Goal: Task Accomplishment & Management: Manage account settings

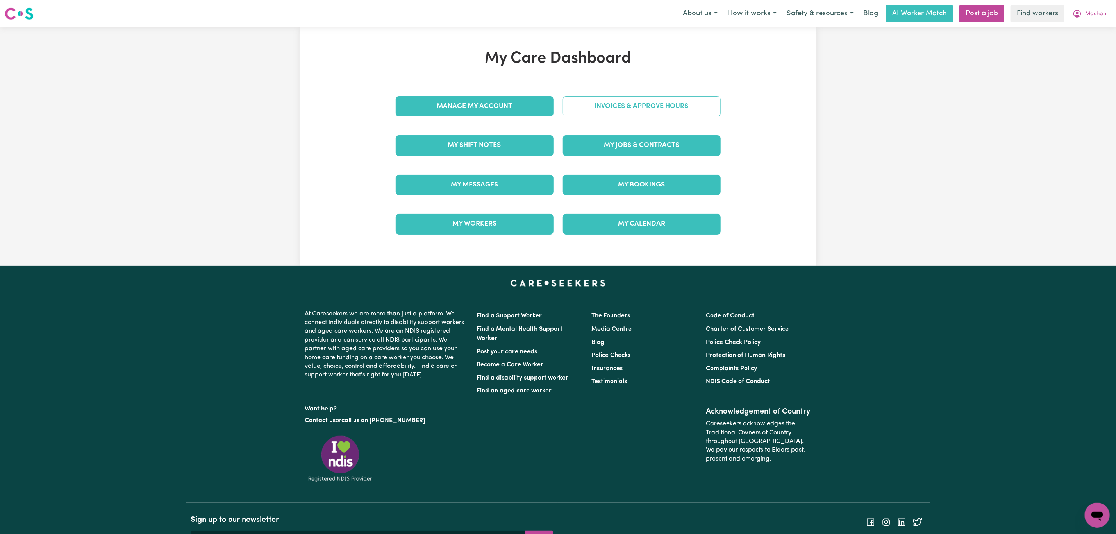
click at [613, 116] on link "Invoices & Approve Hours" at bounding box center [642, 106] width 158 height 20
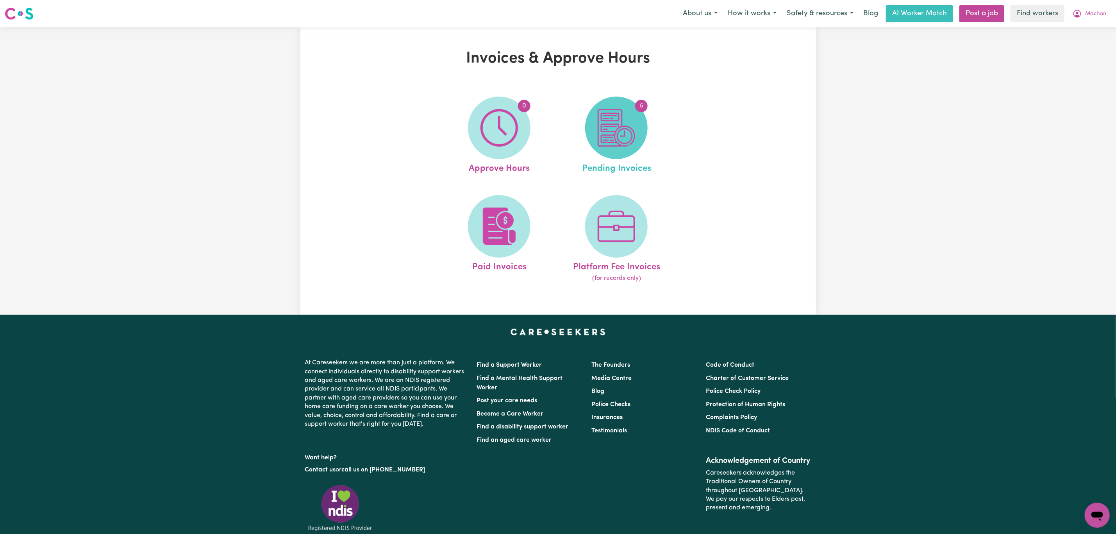
click at [612, 139] on img at bounding box center [617, 128] width 38 height 38
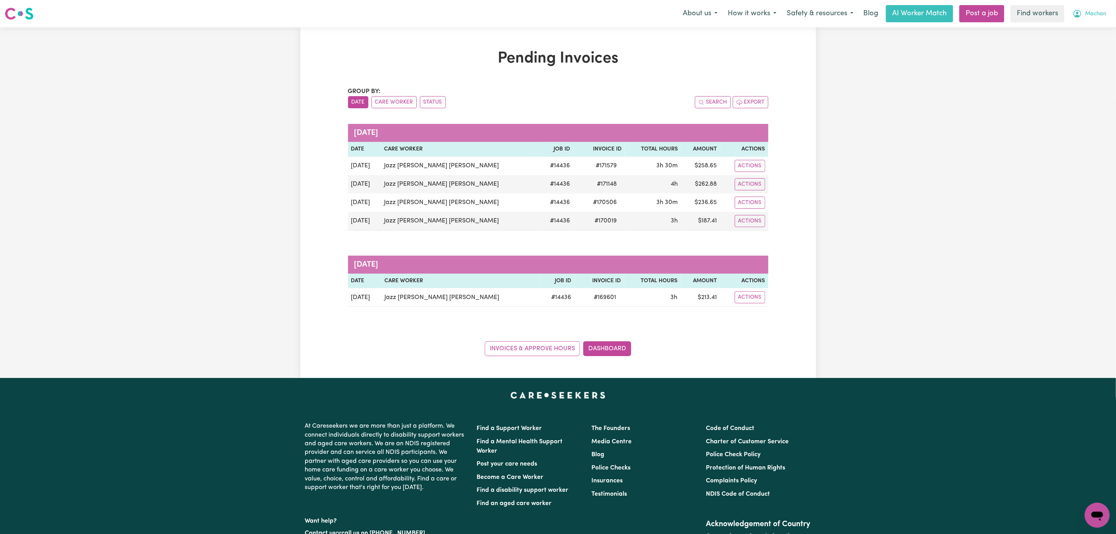
click at [1096, 10] on span "Machan" at bounding box center [1095, 14] width 21 height 9
click at [1068, 27] on link "My Dashboard" at bounding box center [1080, 30] width 62 height 15
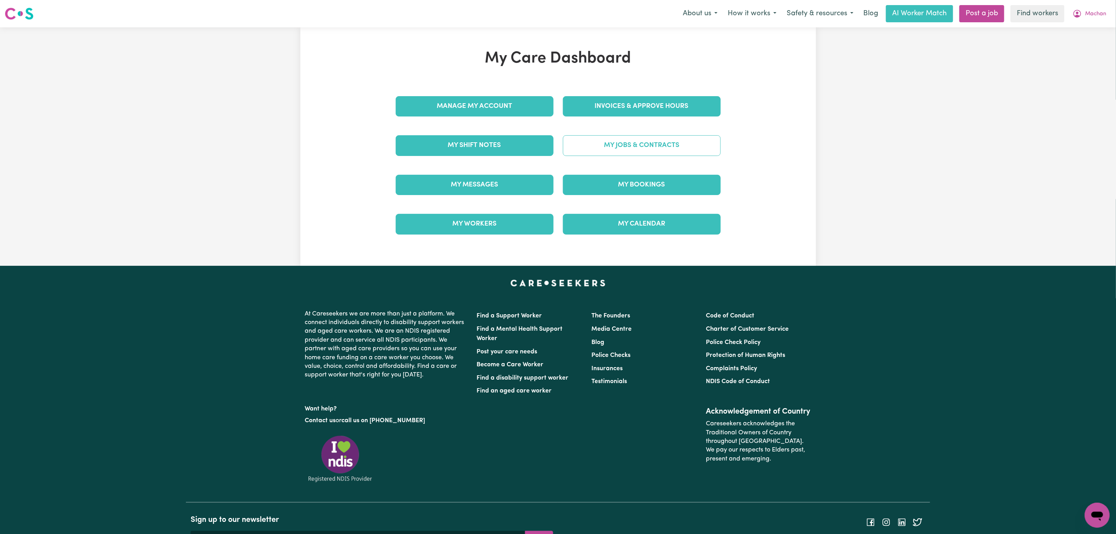
click at [602, 150] on link "My Jobs & Contracts" at bounding box center [642, 145] width 158 height 20
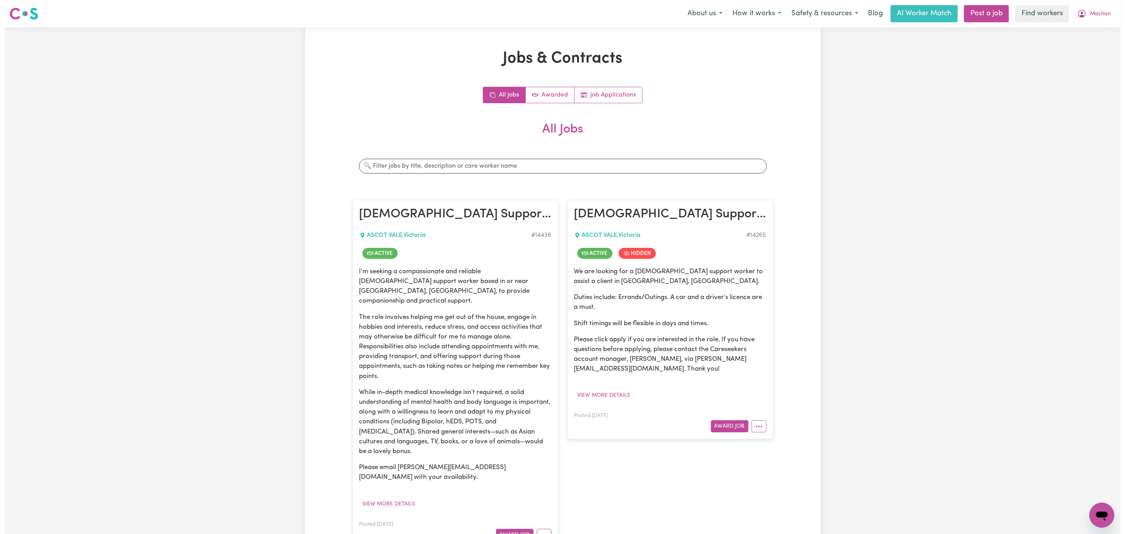
scroll to position [59, 0]
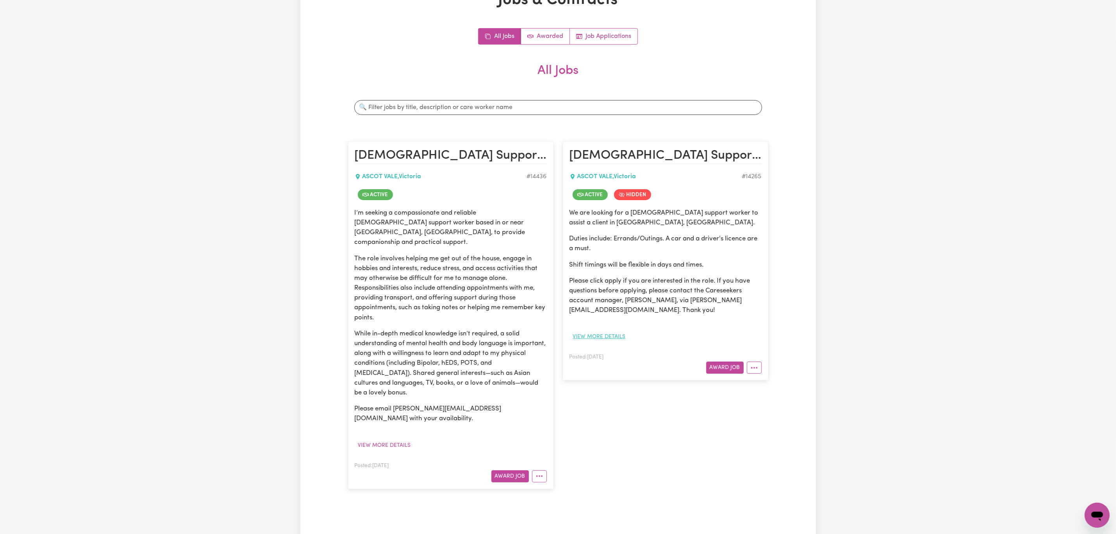
click at [608, 334] on button "View more details" at bounding box center [600, 337] width 60 height 12
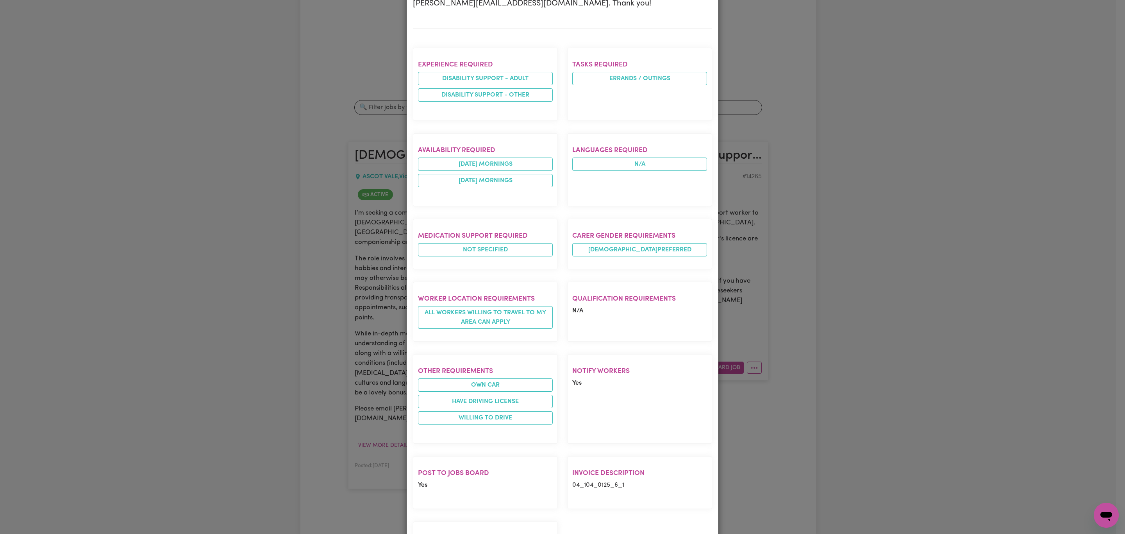
scroll to position [307, 0]
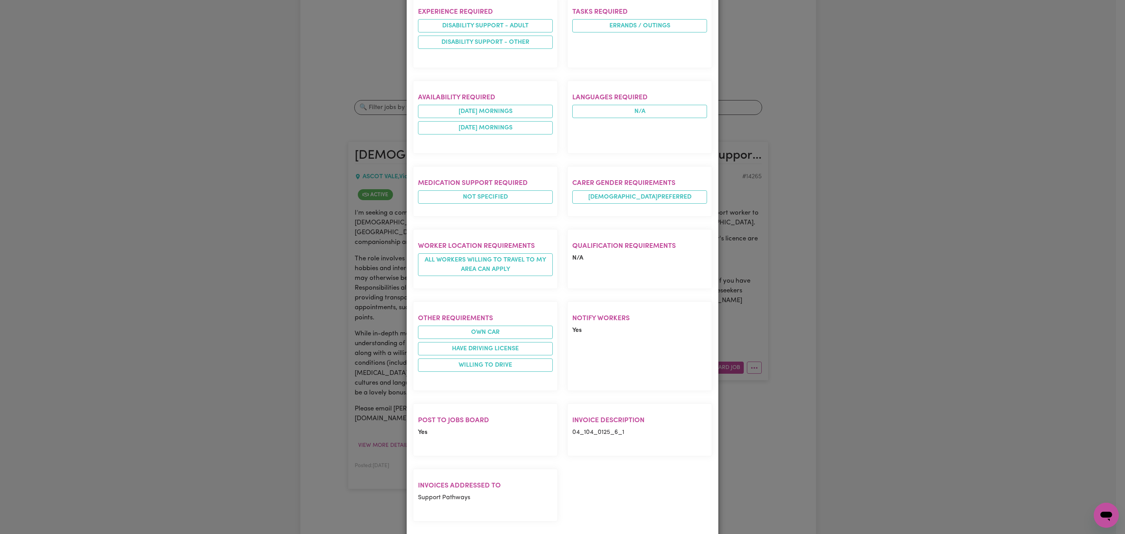
click at [600, 427] on p "04_104_0125_6_1" at bounding box center [639, 431] width 135 height 9
copy p "04_104_0125_6_1"
drag, startPoint x: 920, startPoint y: 0, endPoint x: 169, endPoint y: 275, distance: 799.9
click at [169, 275] on div "Job Details Female Support Worker Needed in Ascot Vale, VIC ASCOT VALE , Victor…" at bounding box center [562, 267] width 1125 height 534
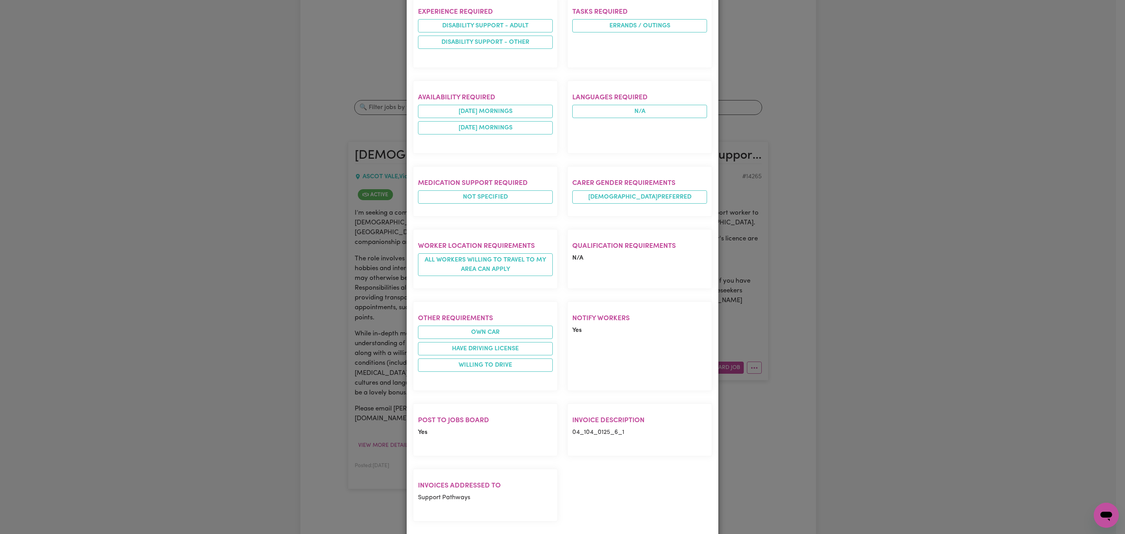
click at [190, 275] on div "Job Details Female Support Worker Needed in Ascot Vale, VIC ASCOT VALE , Victor…" at bounding box center [562, 267] width 1125 height 534
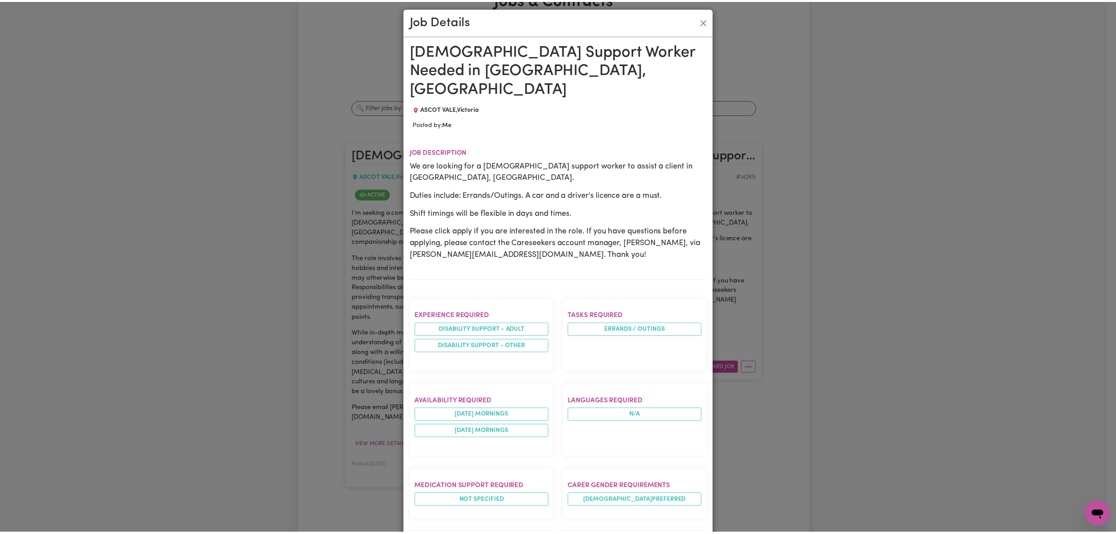
scroll to position [0, 0]
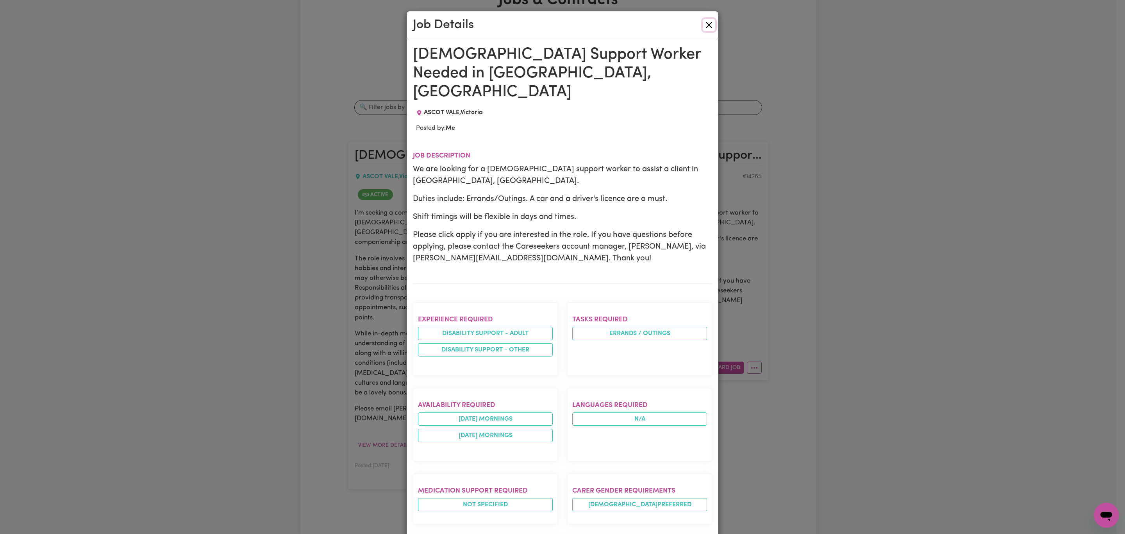
drag, startPoint x: 707, startPoint y: 23, endPoint x: 674, endPoint y: 62, distance: 50.7
click at [707, 24] on button "Close" at bounding box center [709, 25] width 13 height 13
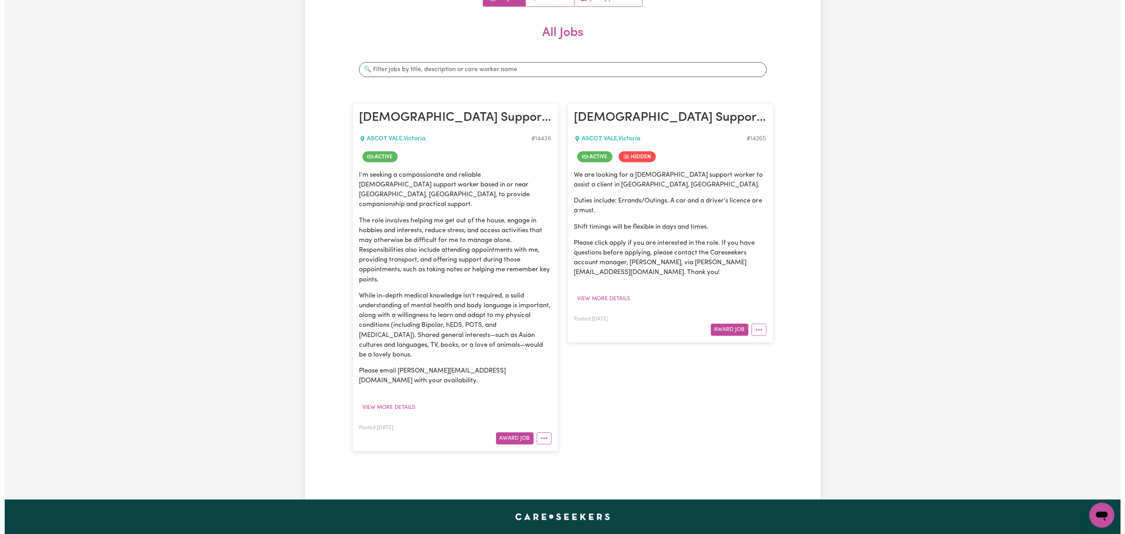
scroll to position [117, 0]
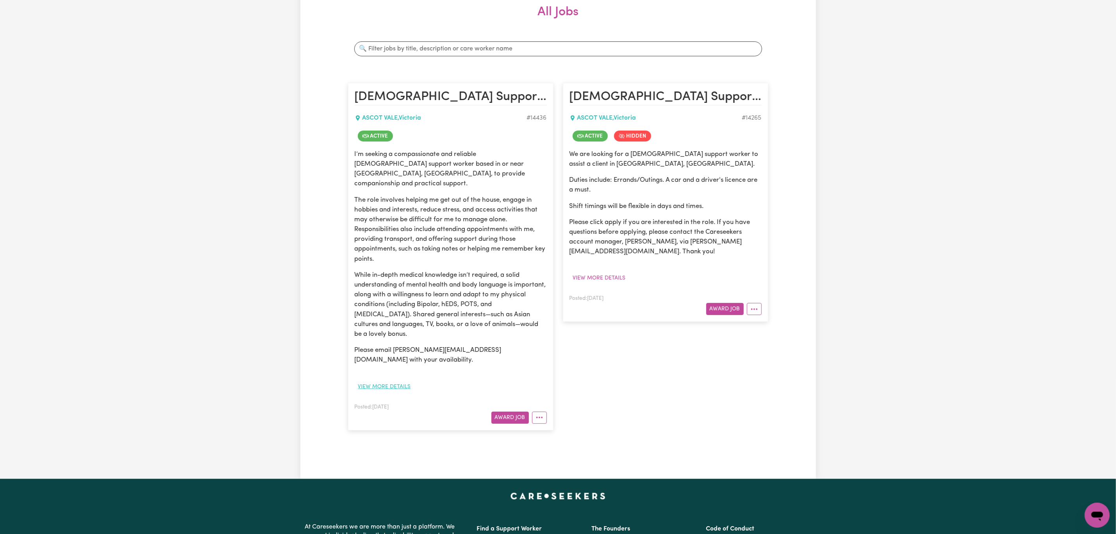
click at [364, 381] on button "View more details" at bounding box center [385, 387] width 60 height 12
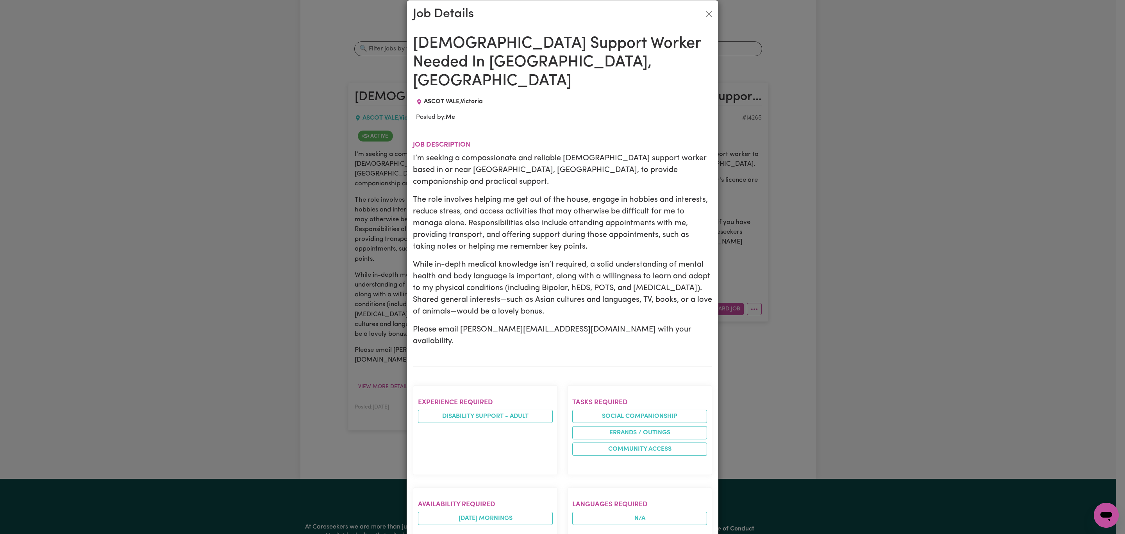
scroll to position [0, 0]
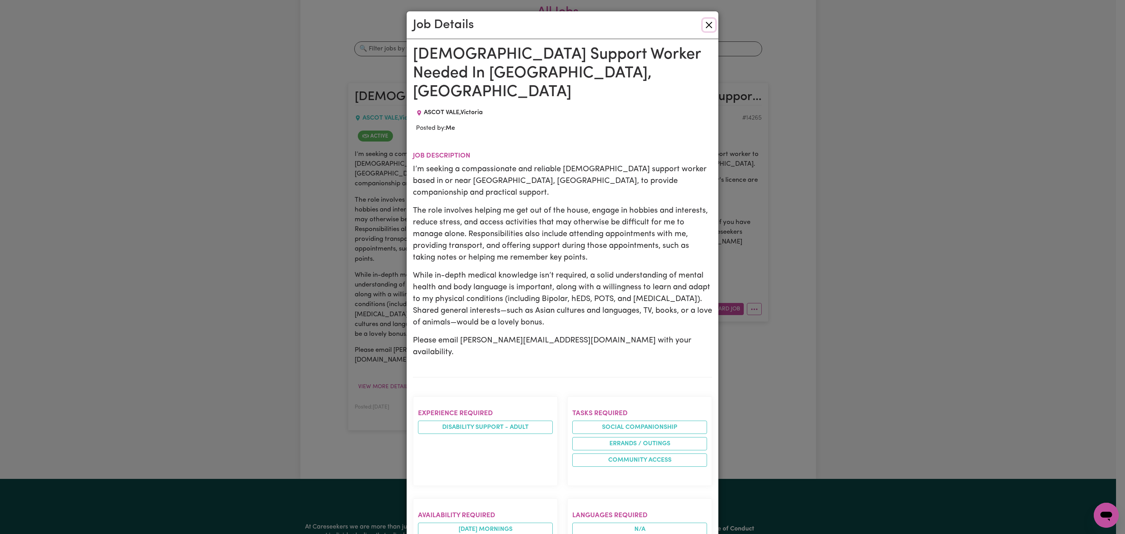
drag, startPoint x: 704, startPoint y: 25, endPoint x: 706, endPoint y: 38, distance: 12.9
click at [706, 26] on button "Close" at bounding box center [709, 25] width 13 height 13
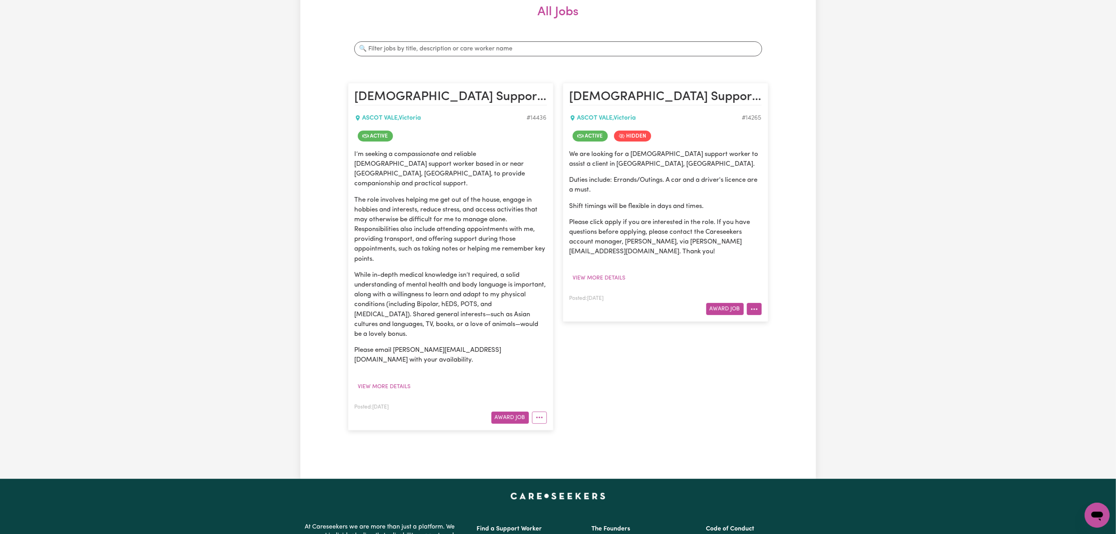
click at [756, 312] on button "More options" at bounding box center [754, 309] width 15 height 12
click at [781, 325] on link "View/Edit Contract" at bounding box center [785, 328] width 76 height 16
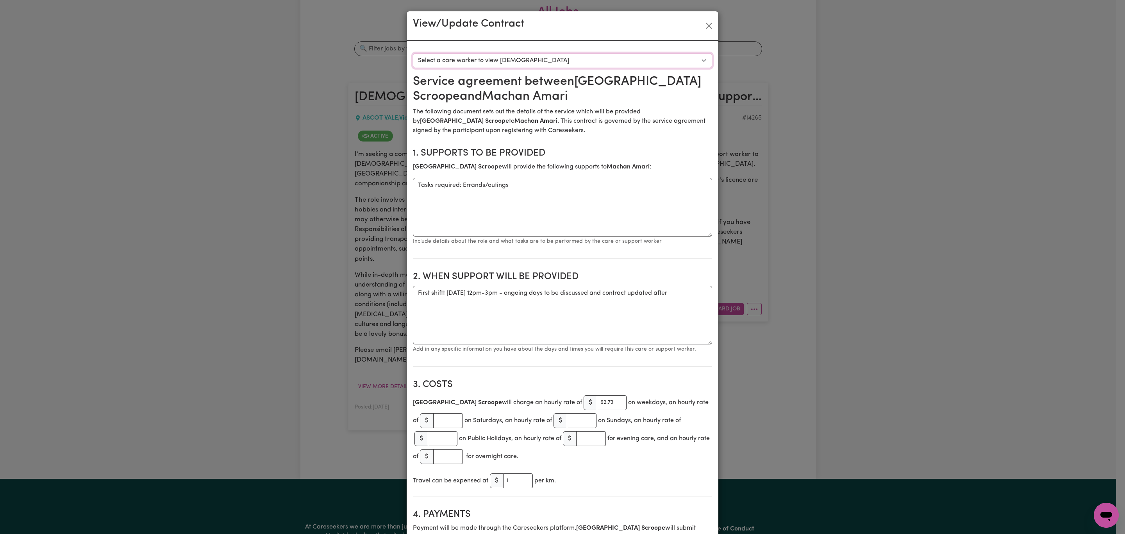
click at [597, 61] on select "Select a care worker to view contract #10226 - Philadelphia Scroope (contract a…" at bounding box center [562, 60] width 299 height 15
click at [705, 24] on button "Close" at bounding box center [709, 26] width 13 height 13
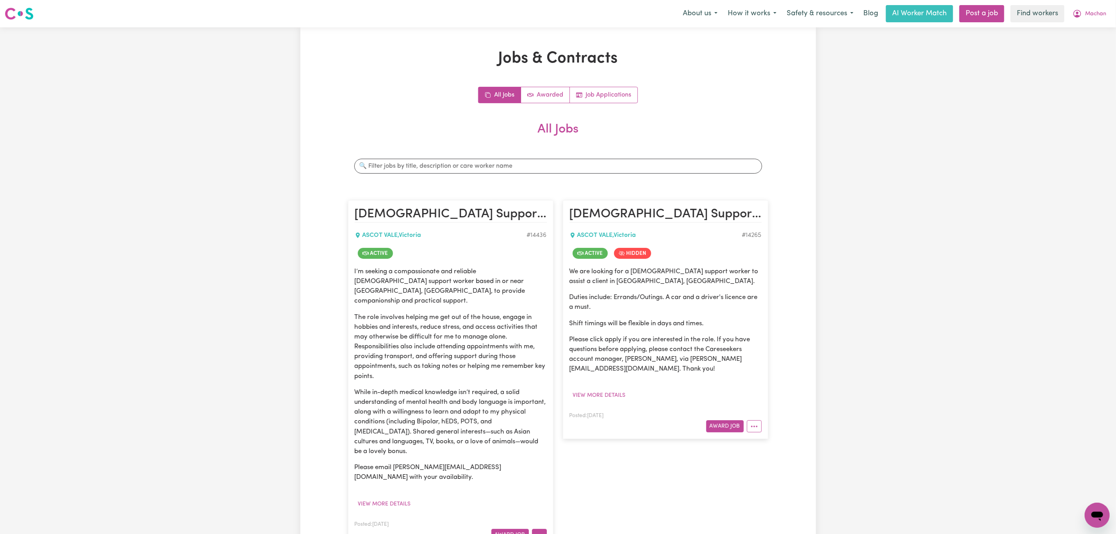
click at [543, 530] on button "More options" at bounding box center [539, 535] width 15 height 12
click at [566, 430] on link "View/Edit Contract" at bounding box center [570, 438] width 76 height 16
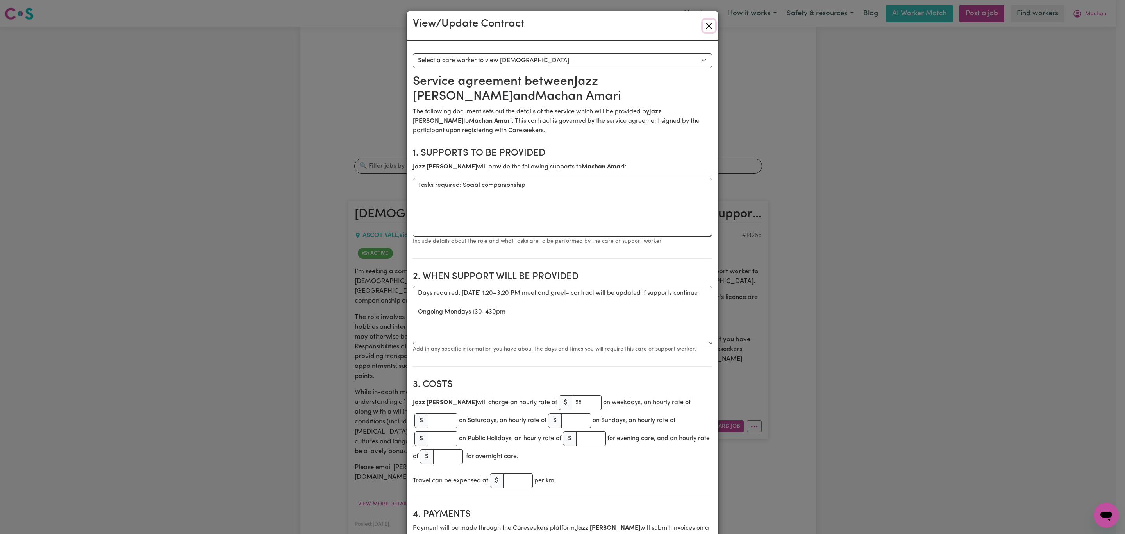
click at [708, 27] on button "Close" at bounding box center [709, 26] width 13 height 13
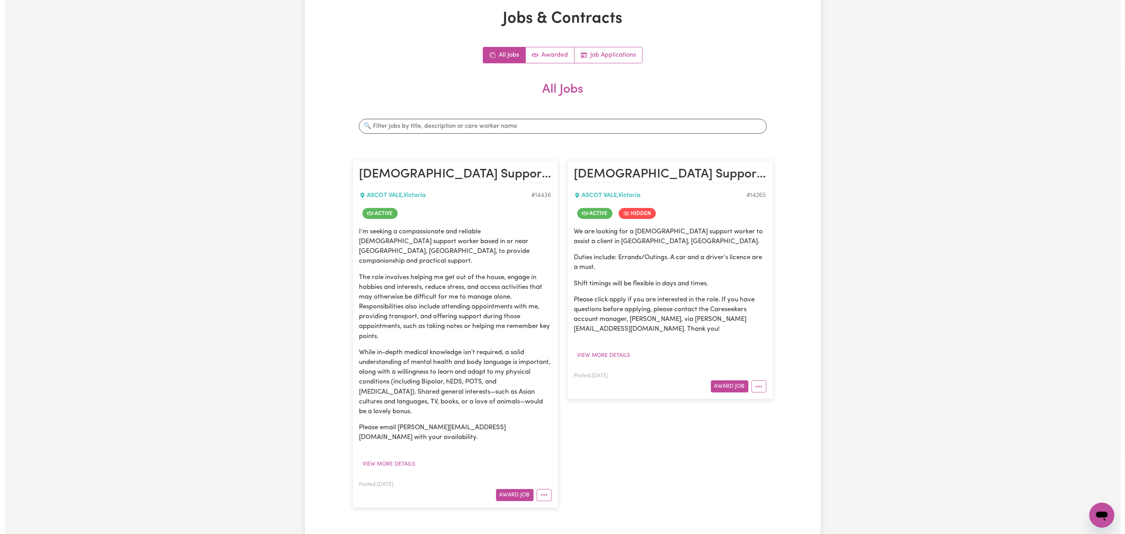
scroll to position [117, 0]
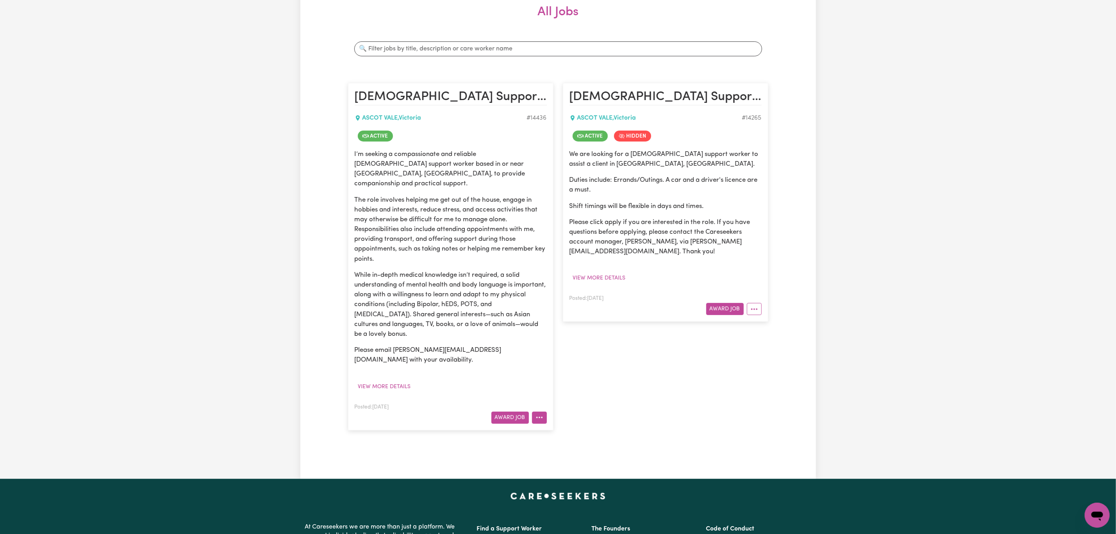
click at [545, 411] on button "More options" at bounding box center [539, 417] width 15 height 12
click at [613, 275] on button "View more details" at bounding box center [600, 278] width 60 height 12
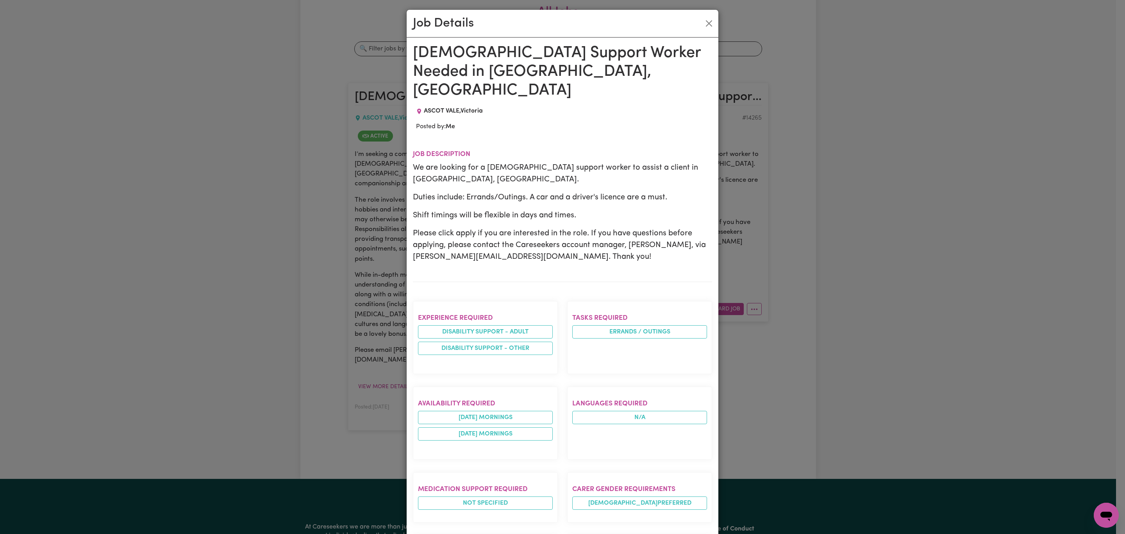
scroll to position [0, 0]
click at [703, 24] on button "Close" at bounding box center [709, 25] width 13 height 13
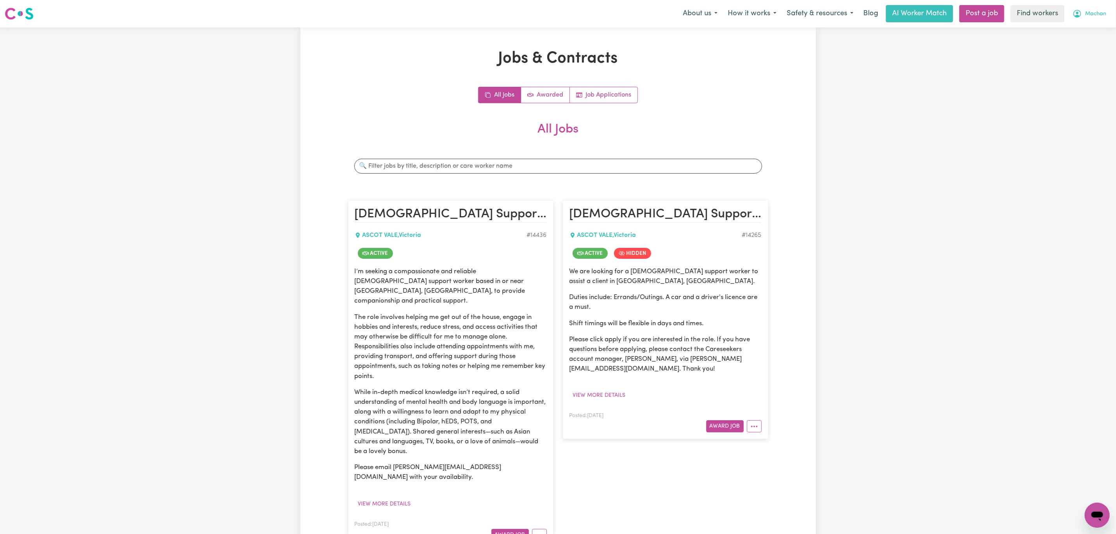
drag, startPoint x: 1088, startPoint y: 14, endPoint x: 1087, endPoint y: 21, distance: 6.7
click at [1088, 16] on span "Machan" at bounding box center [1095, 14] width 21 height 9
click at [1082, 28] on link "My Dashboard" at bounding box center [1080, 30] width 62 height 15
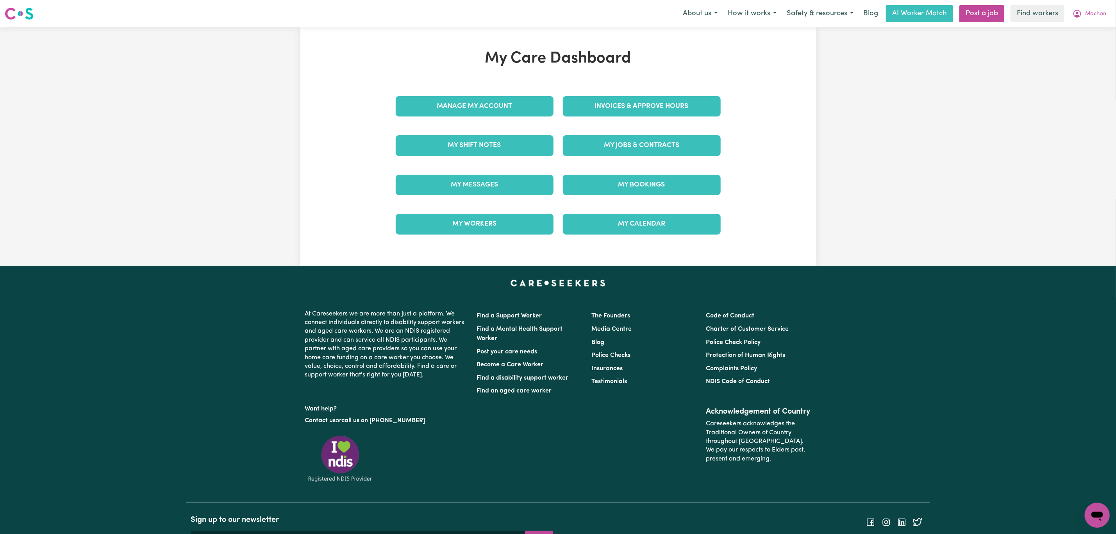
click at [621, 85] on div "My Care Dashboard Manage My Account Invoices & Approve Hours My Shift Notes My …" at bounding box center [558, 146] width 344 height 195
click at [618, 100] on link "Invoices & Approve Hours" at bounding box center [642, 106] width 158 height 20
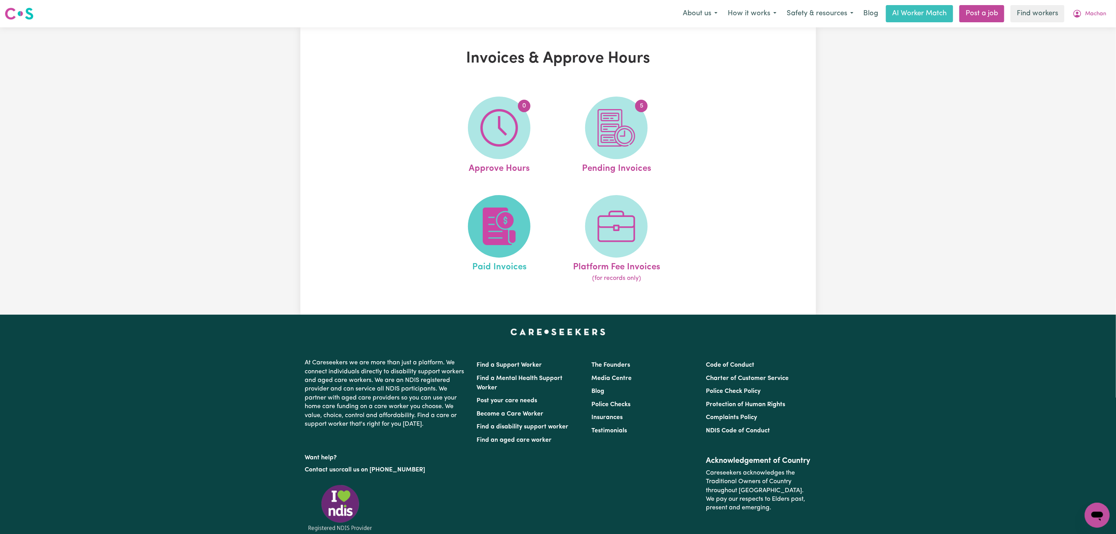
click at [515, 226] on img at bounding box center [500, 226] width 38 height 38
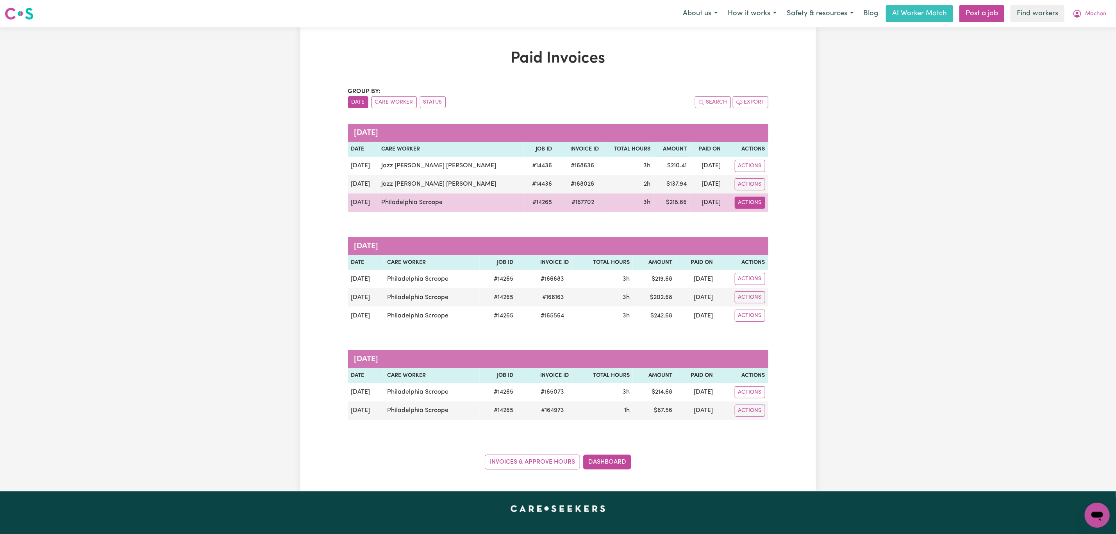
click at [758, 172] on button "Actions" at bounding box center [750, 166] width 30 height 12
click at [760, 221] on link "Download Invoice" at bounding box center [797, 221] width 111 height 16
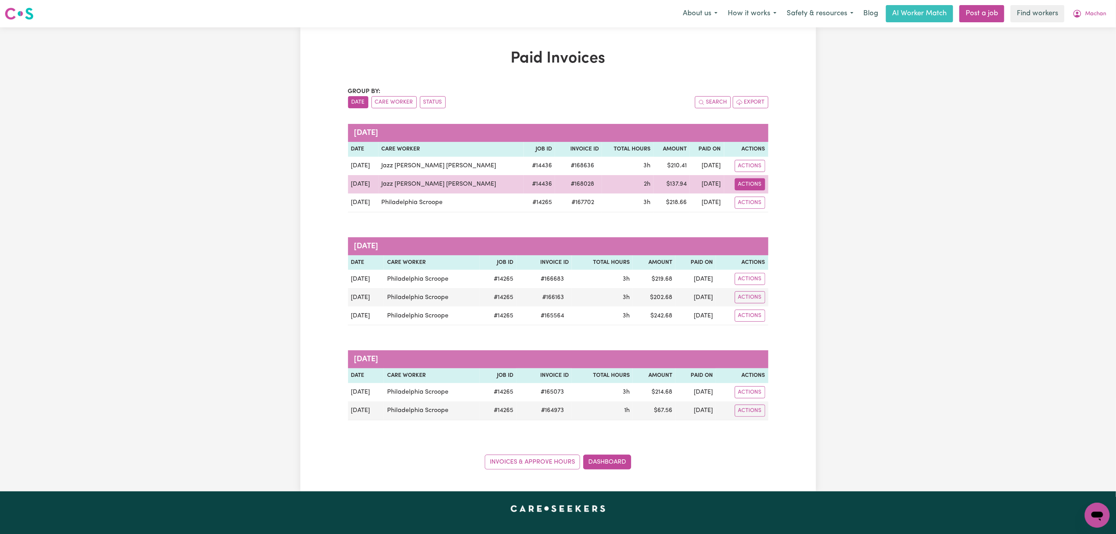
click at [750, 172] on button "Actions" at bounding box center [750, 166] width 30 height 12
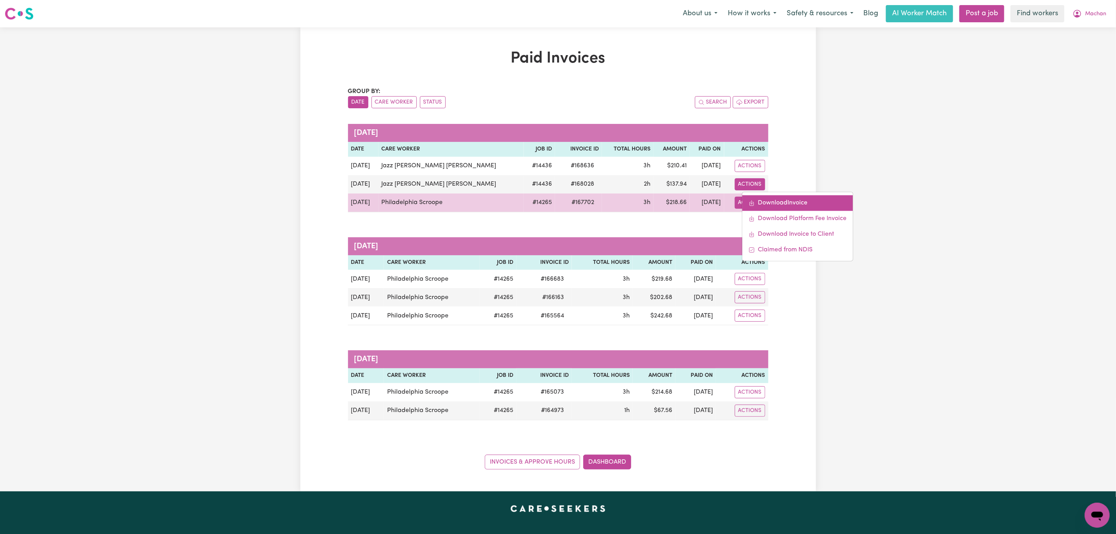
click at [761, 202] on link "Download Invoice" at bounding box center [797, 203] width 111 height 16
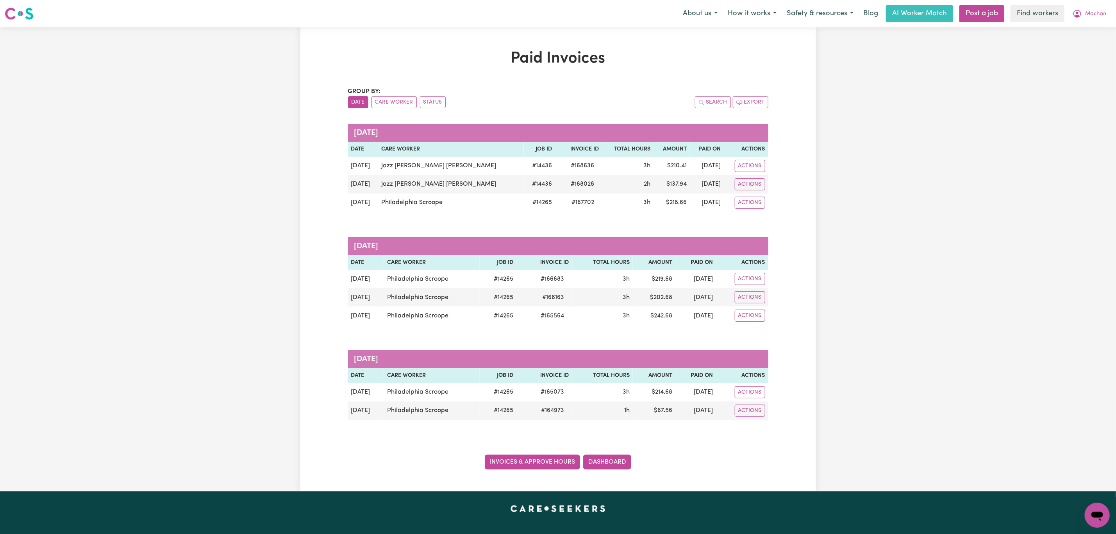
click at [525, 469] on link "Invoices & Approve Hours" at bounding box center [532, 461] width 95 height 15
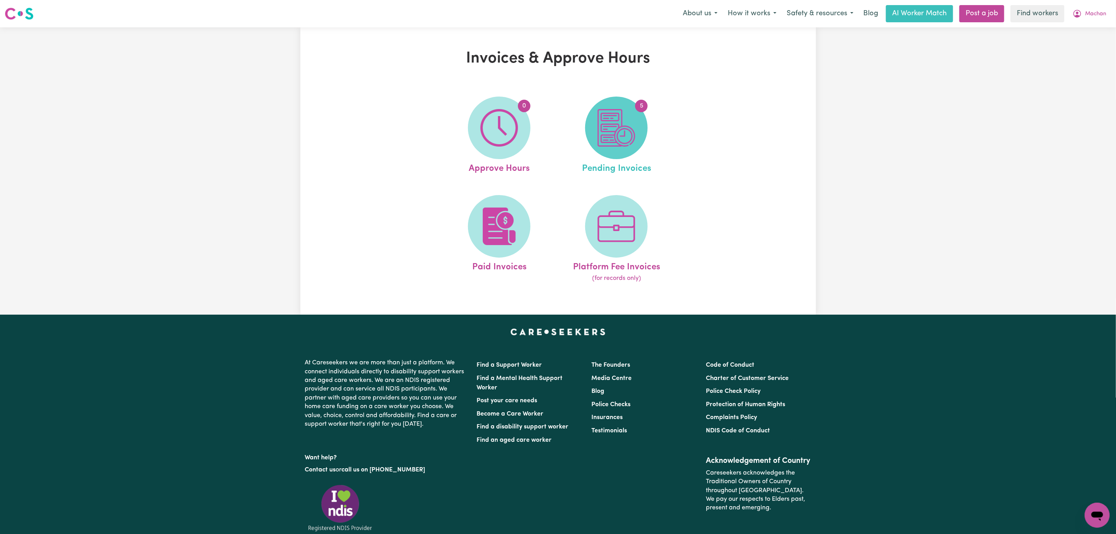
click at [626, 134] on img at bounding box center [617, 128] width 38 height 38
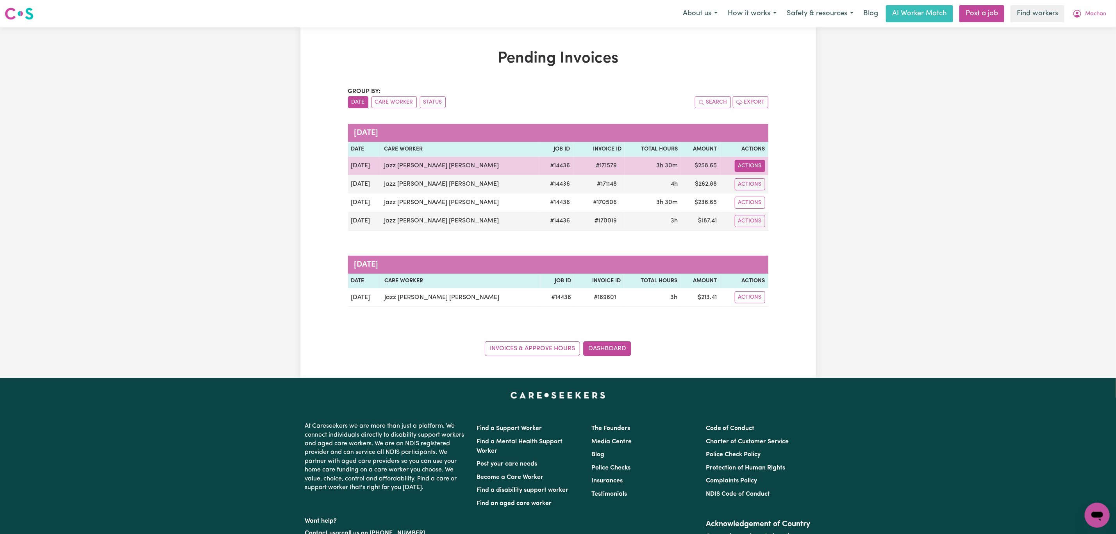
click at [755, 167] on button "Actions" at bounding box center [750, 166] width 30 height 12
click at [750, 190] on link "Download Invoice" at bounding box center [781, 185] width 71 height 16
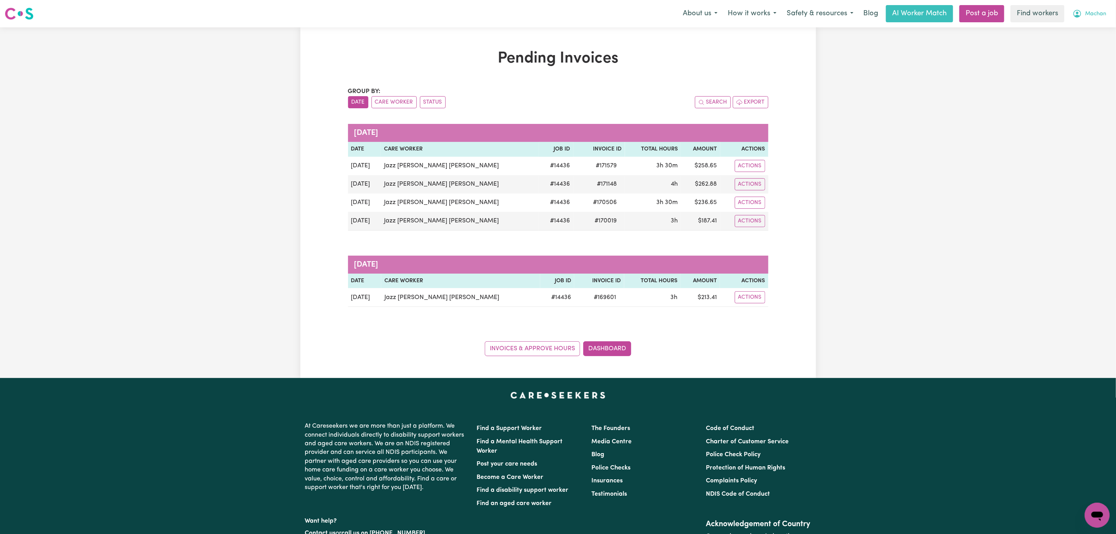
drag, startPoint x: 1094, startPoint y: 6, endPoint x: 1081, endPoint y: 20, distance: 19.4
click at [1093, 6] on button "Machan" at bounding box center [1090, 13] width 44 height 16
click at [1067, 30] on link "My Dashboard" at bounding box center [1080, 30] width 62 height 15
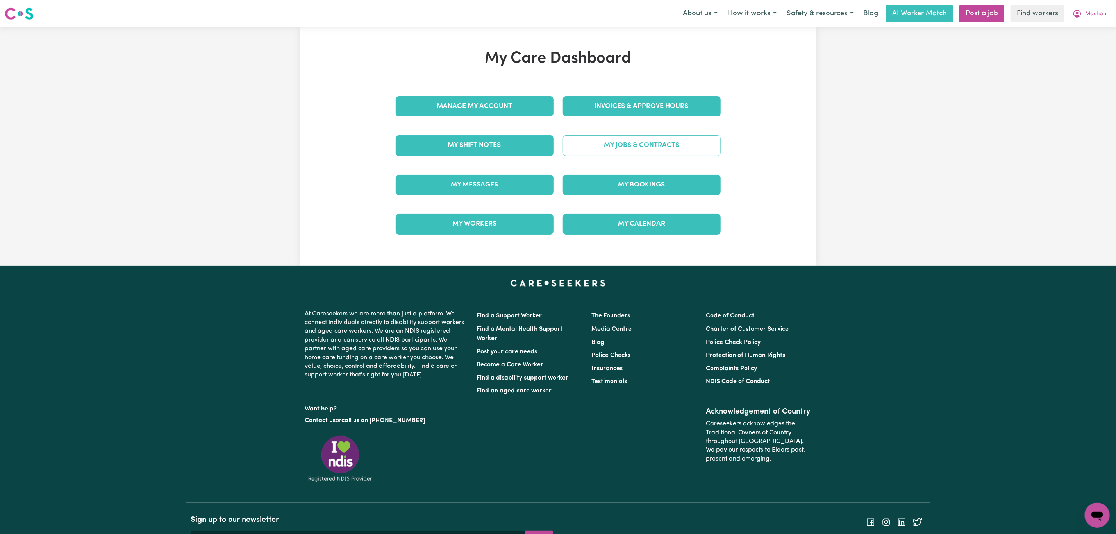
click at [600, 135] on link "My Jobs & Contracts" at bounding box center [642, 145] width 158 height 20
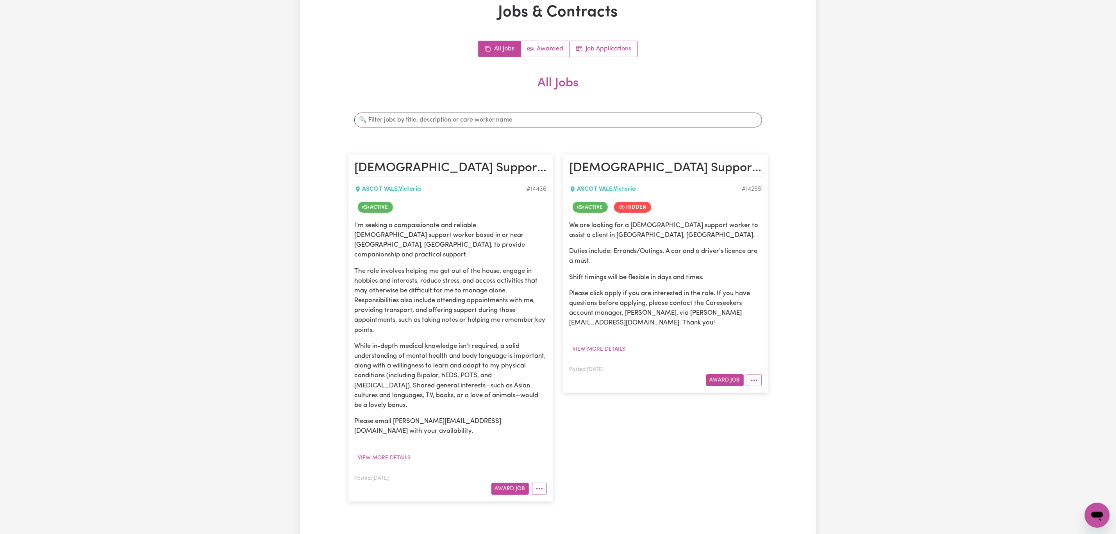
scroll to position [117, 0]
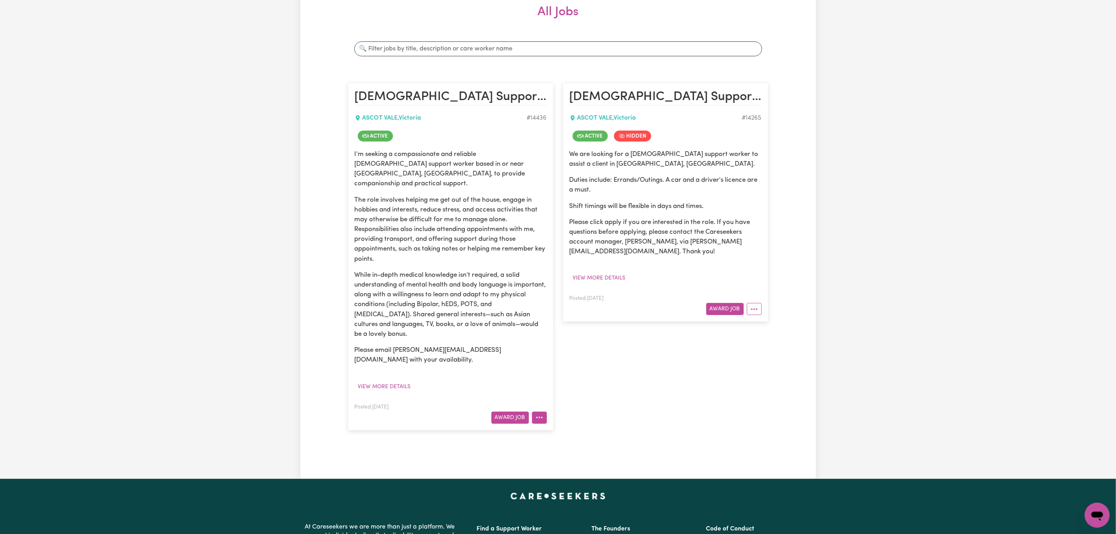
click at [533, 413] on button "More options" at bounding box center [539, 417] width 15 height 12
click at [572, 491] on link "Edit Job" at bounding box center [570, 499] width 76 height 16
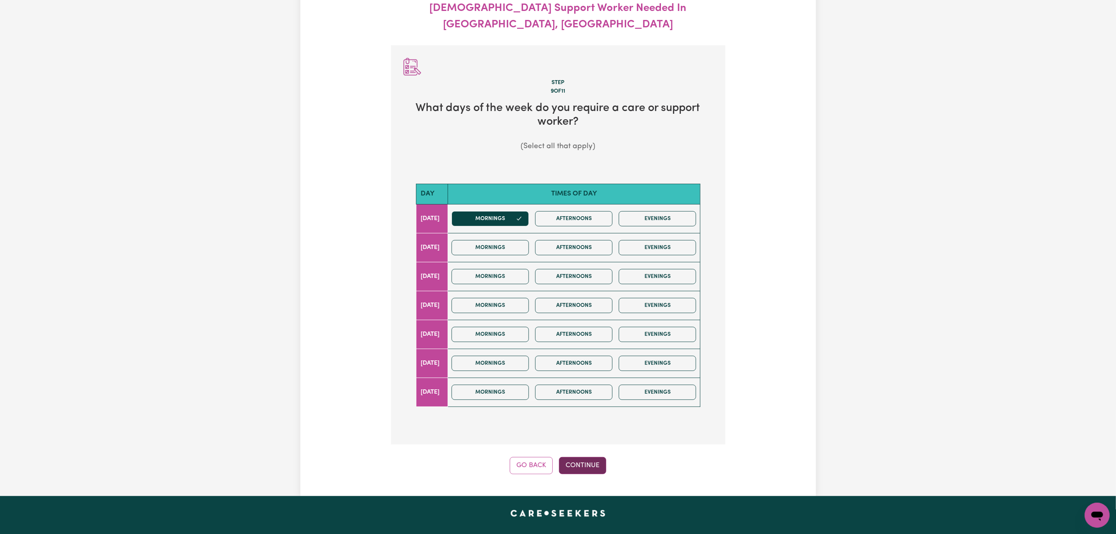
click at [588, 459] on button "Continue" at bounding box center [582, 465] width 47 height 17
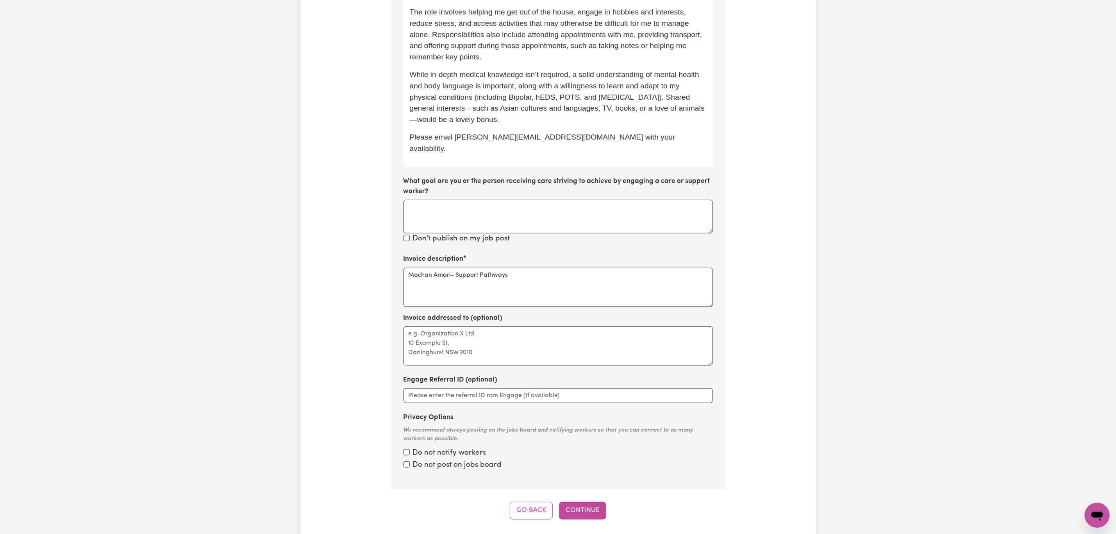
scroll to position [350, 0]
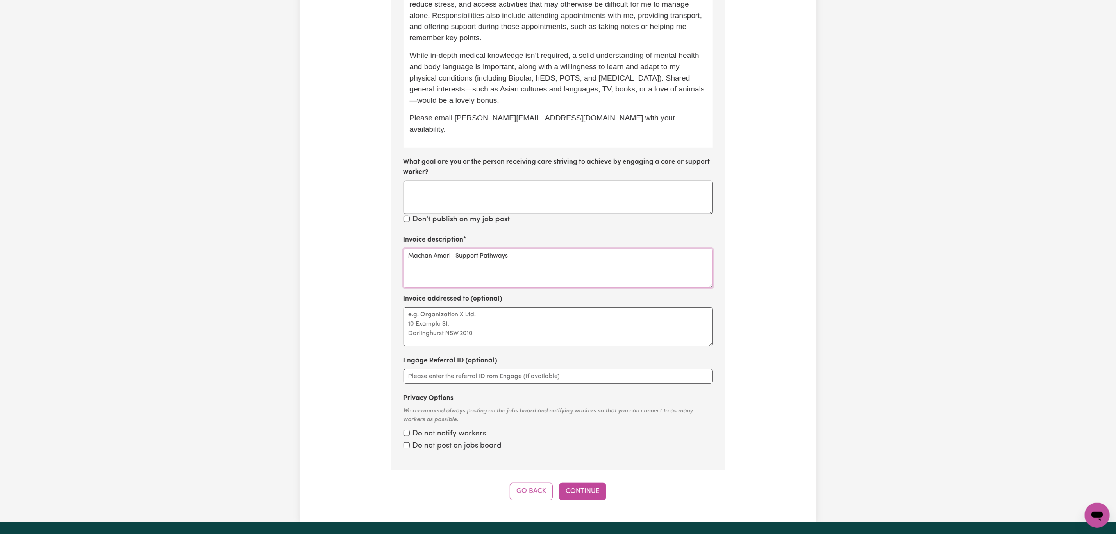
click at [534, 248] on textarea "Machan Amari- Support Pathways" at bounding box center [558, 267] width 309 height 39
paste textarea "04_104_0125_6_1"
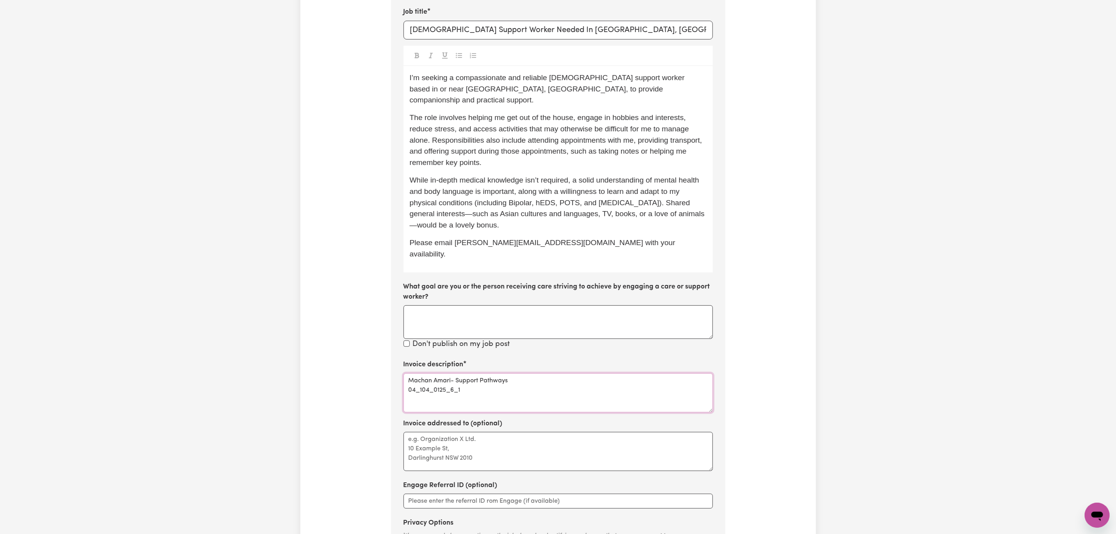
scroll to position [293, 0]
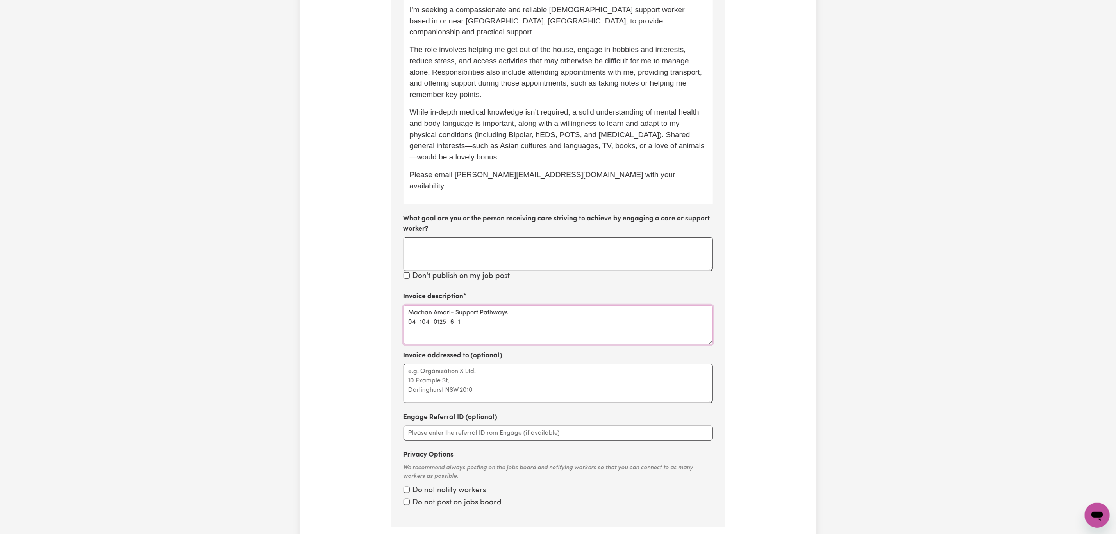
type textarea "Machan Amari- Support Pathways 04_104_0125_6_1"
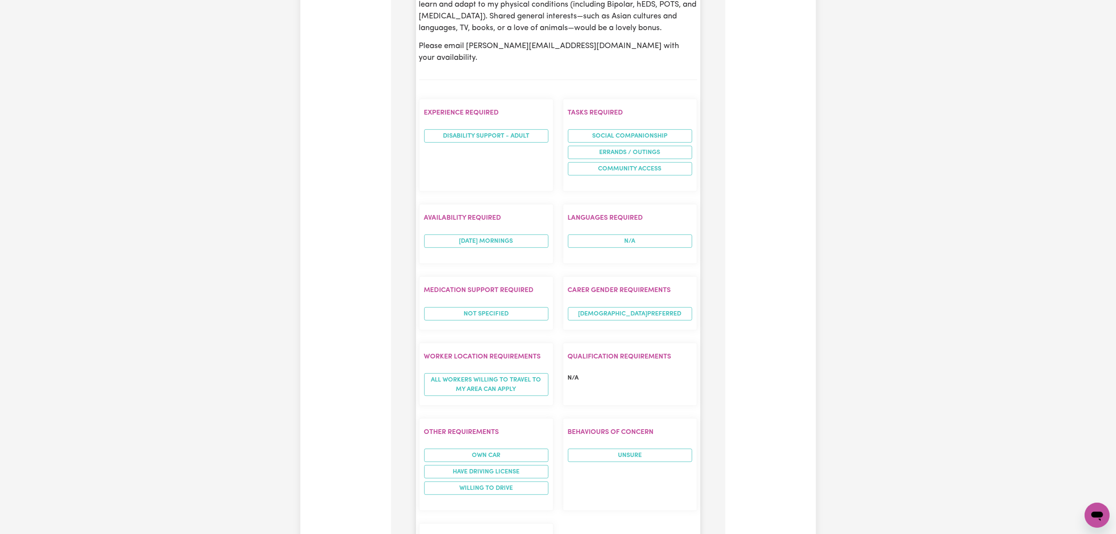
scroll to position [701, 0]
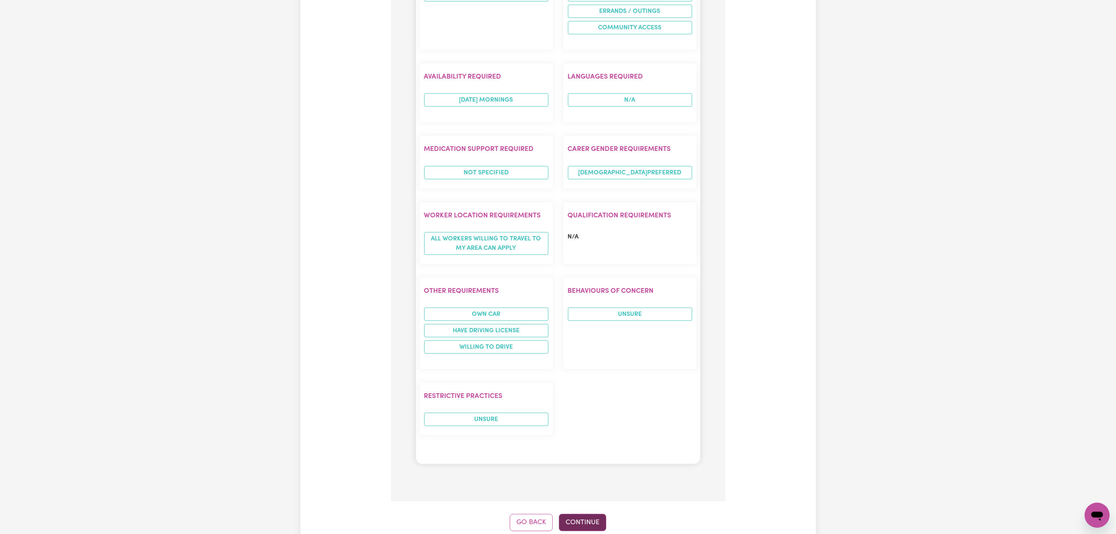
click at [573, 514] on button "Continue" at bounding box center [582, 522] width 47 height 17
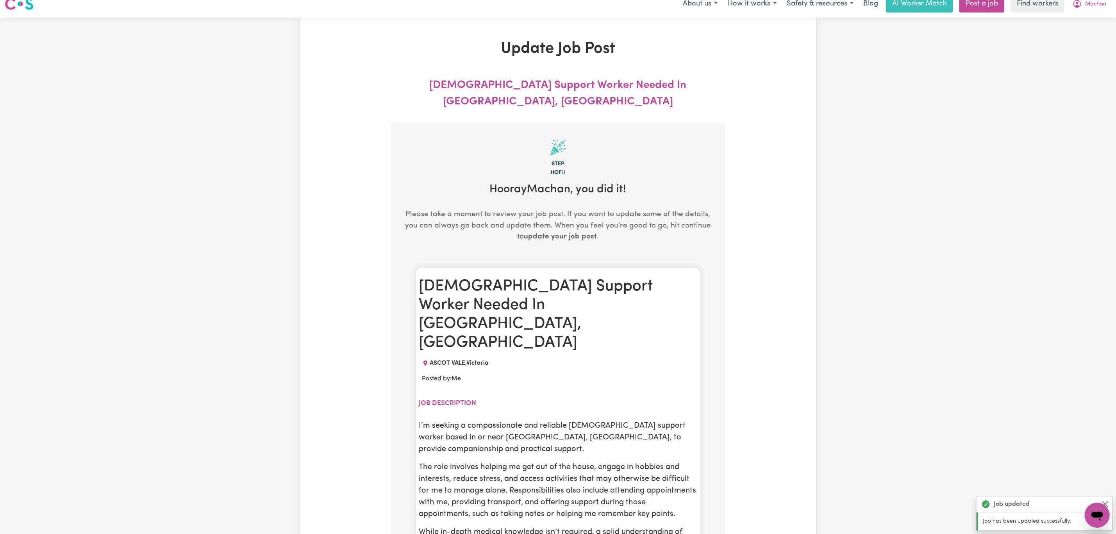
scroll to position [0, 0]
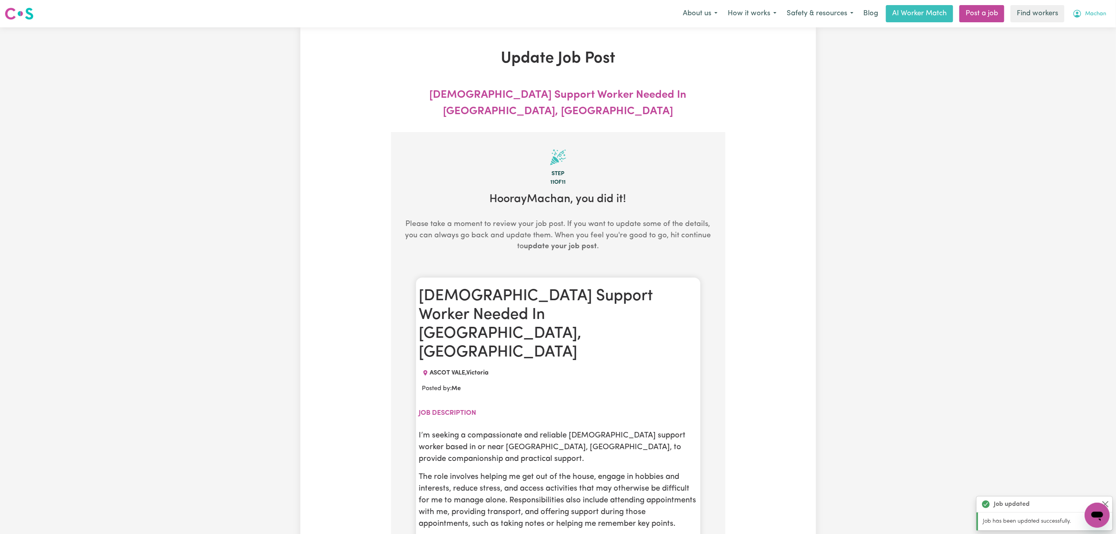
click at [1101, 13] on span "Machan" at bounding box center [1095, 14] width 21 height 9
click at [1075, 44] on link "Logout" at bounding box center [1080, 45] width 62 height 15
